Goal: Understand process/instructions

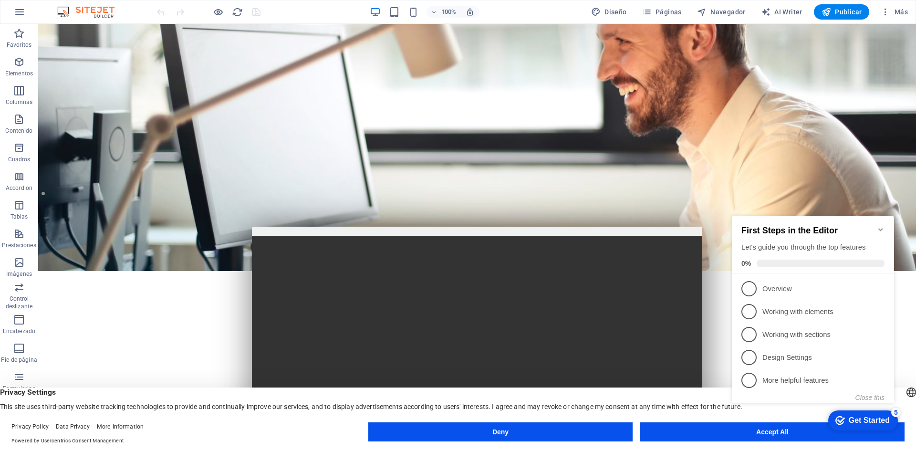
click at [759, 424] on div "checkmark Get Started 5 First Steps in the Editor Let's guide you through the t…" at bounding box center [815, 318] width 174 height 232
click at [761, 428] on div "checkmark Get Started 5 First Steps in the Editor Let's guide you through the t…" at bounding box center [815, 318] width 174 height 232
click at [780, 428] on div "checkmark Get Started 5 First Steps in the Editor Let's guide you through the t…" at bounding box center [815, 318] width 174 height 232
click at [770, 430] on div "checkmark Get Started 5 First Steps in the Editor Let's guide you through the t…" at bounding box center [815, 318] width 174 height 232
click at [762, 427] on div "checkmark Get Started 5 First Steps in the Editor Let's guide you through the t…" at bounding box center [815, 318] width 174 height 232
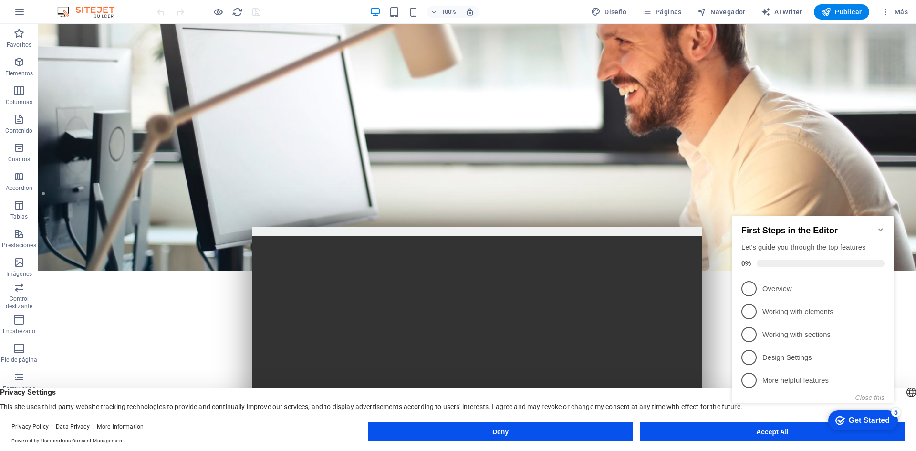
click at [762, 426] on div "checkmark Get Started 5 First Steps in the Editor Let's guide you through the t…" at bounding box center [815, 318] width 174 height 232
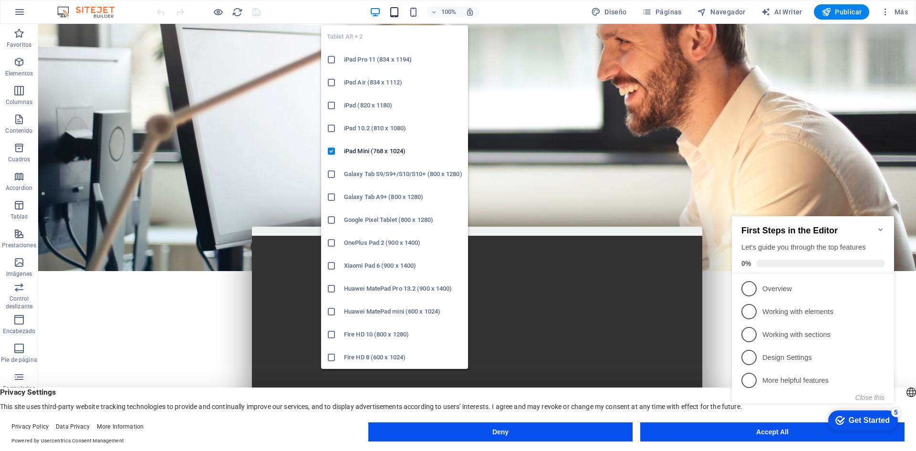
click at [400, 10] on icon "button" at bounding box center [394, 12] width 11 height 11
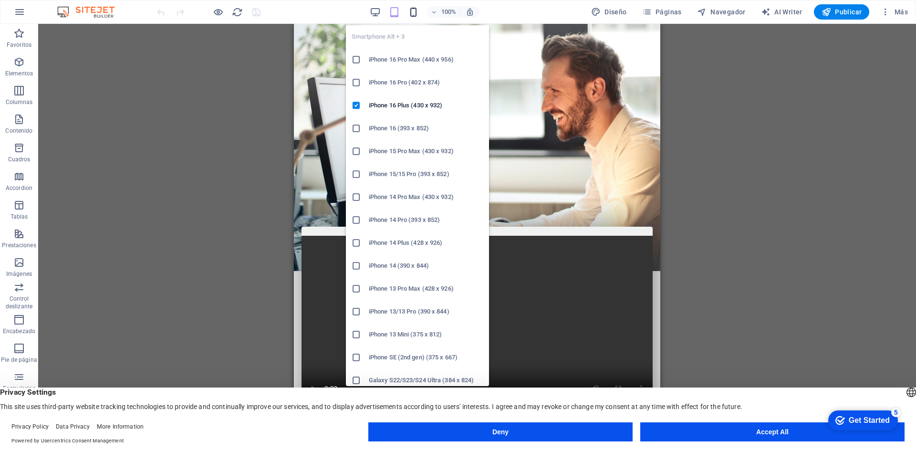
click at [418, 13] on icon "button" at bounding box center [413, 12] width 11 height 11
